Goal: Information Seeking & Learning: Check status

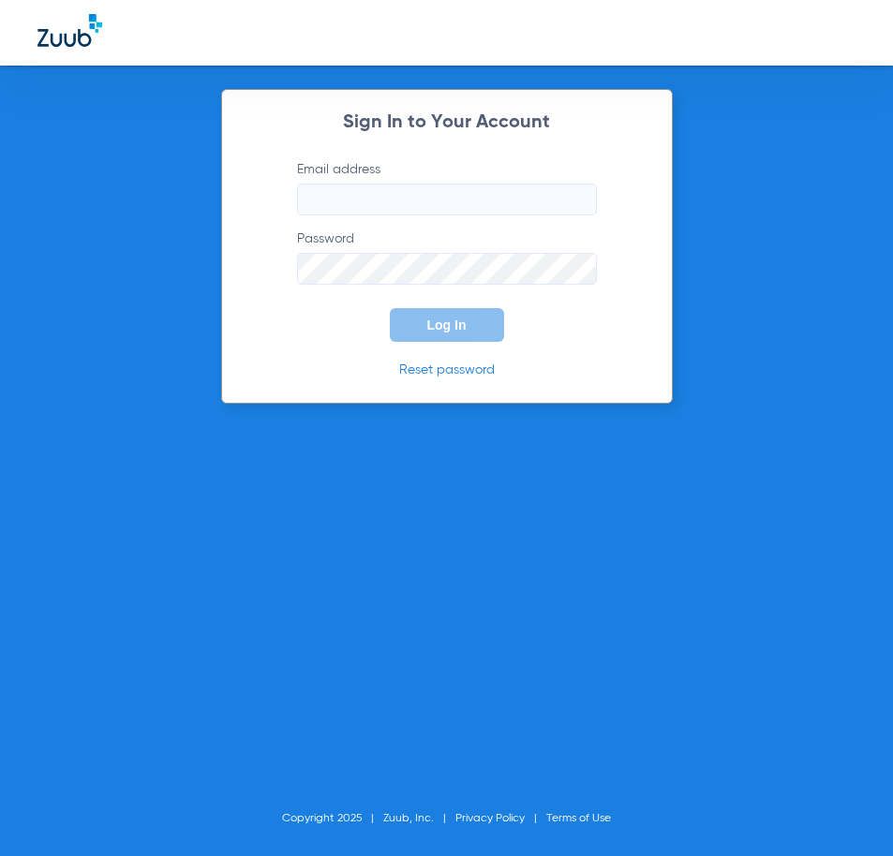
type input "ashburndivinedental@gmail.com"
click at [437, 325] on span "Log In" at bounding box center [446, 325] width 39 height 15
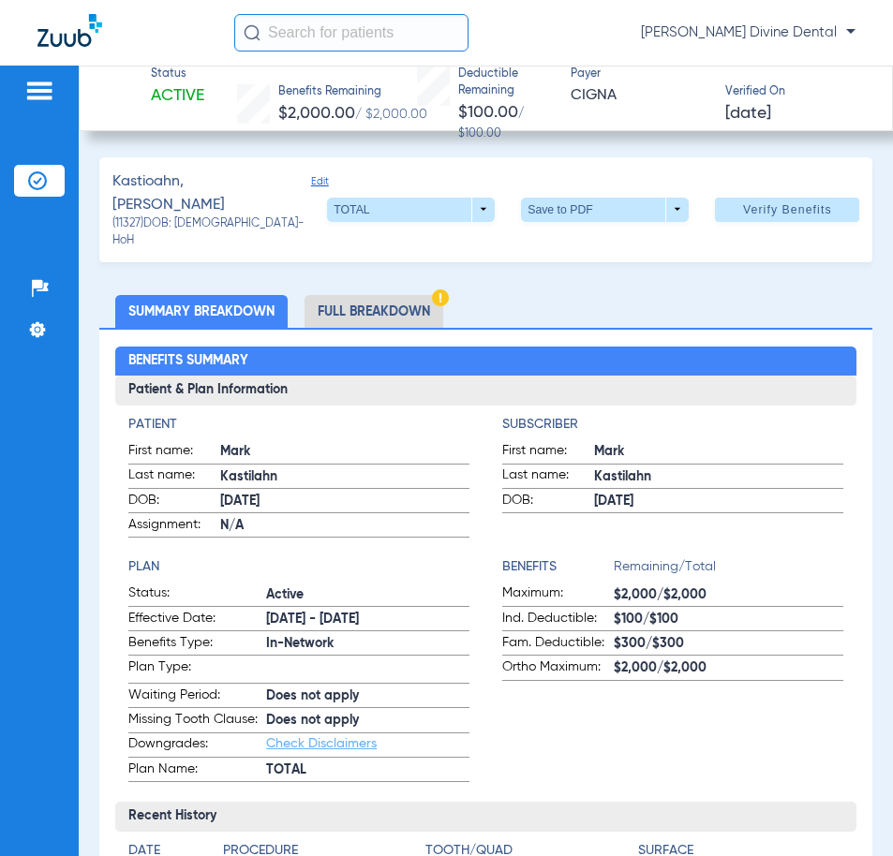
click at [411, 295] on li "Full Breakdown" at bounding box center [374, 311] width 139 height 33
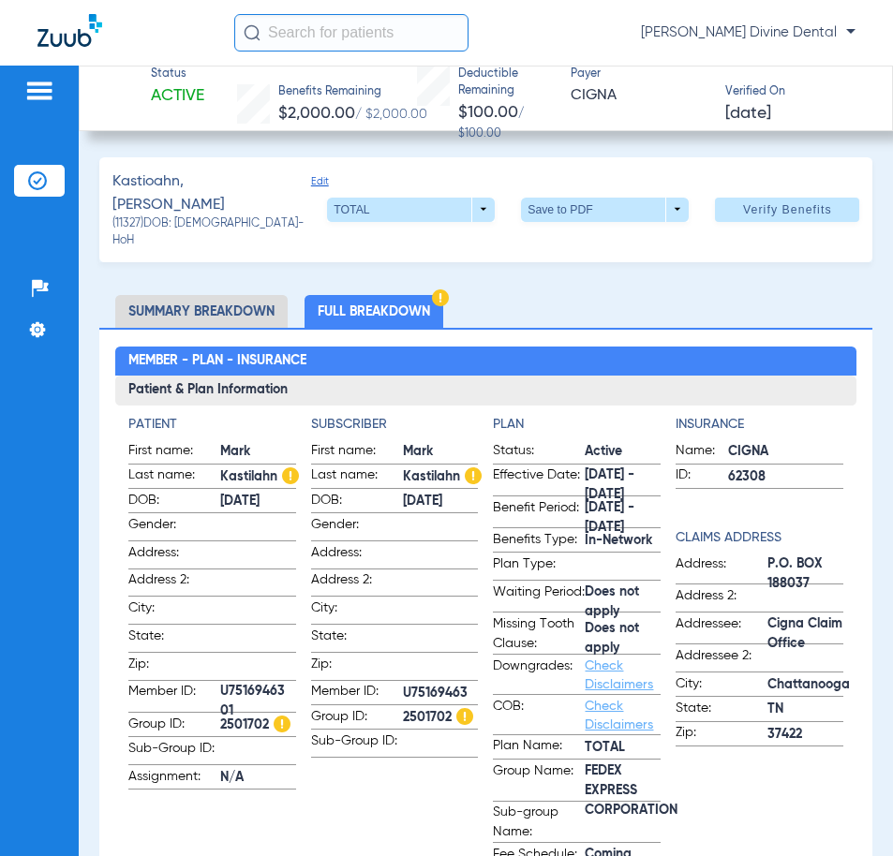
click at [270, 295] on li "Summary Breakdown" at bounding box center [201, 311] width 172 height 33
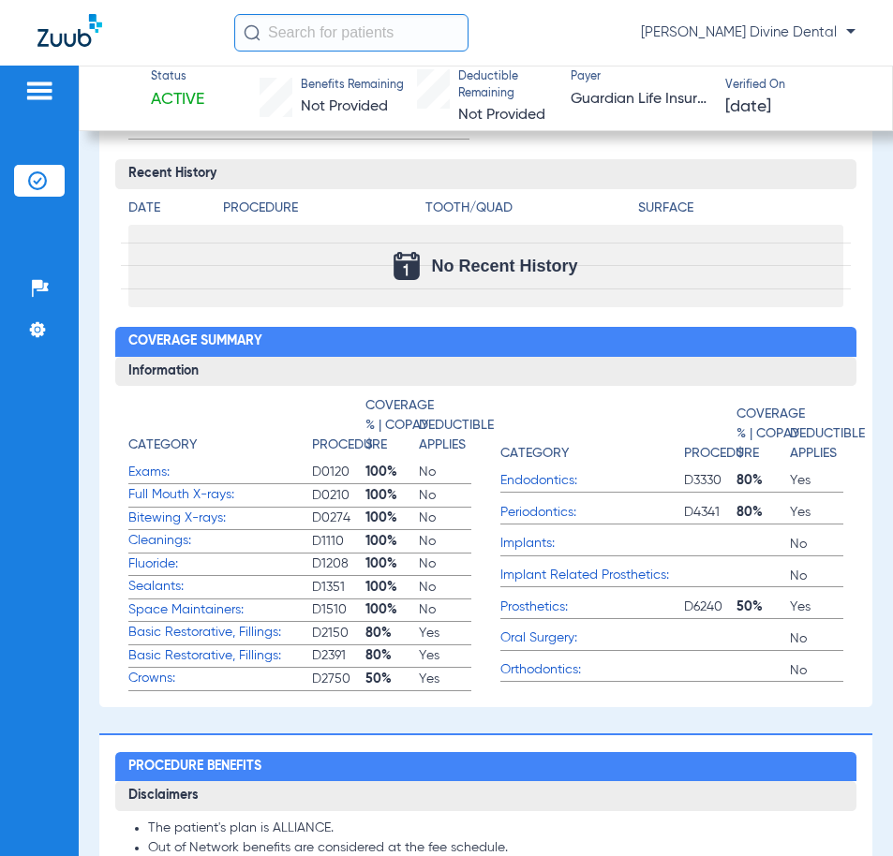
scroll to position [781, 0]
